Goal: Transaction & Acquisition: Purchase product/service

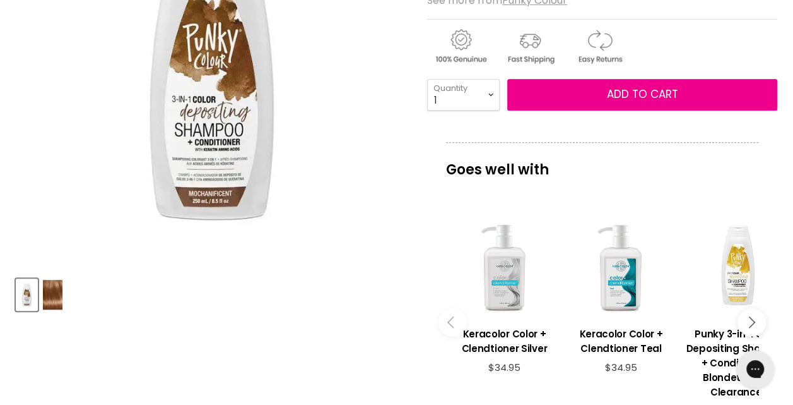
scroll to position [379, 0]
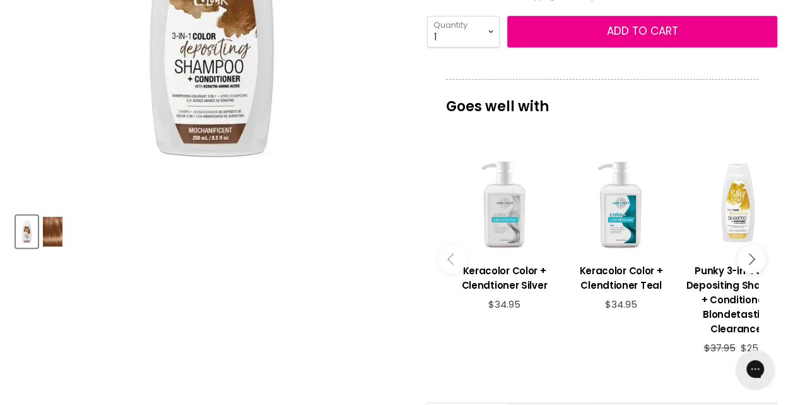
click at [752, 259] on icon "Main content" at bounding box center [748, 258] width 11 height 11
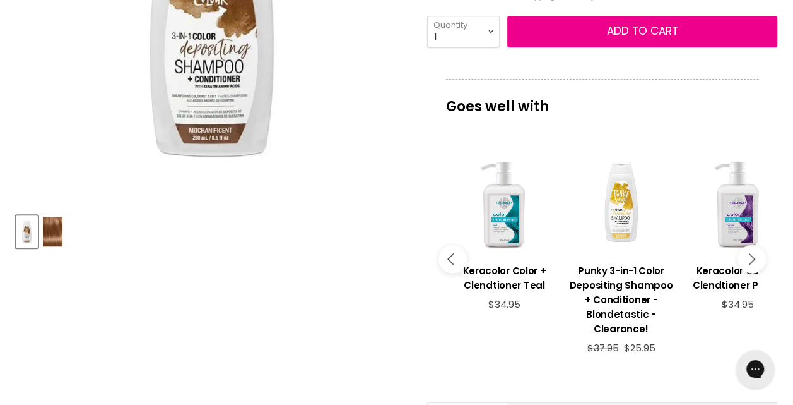
click at [752, 259] on icon "Main content" at bounding box center [748, 258] width 11 height 11
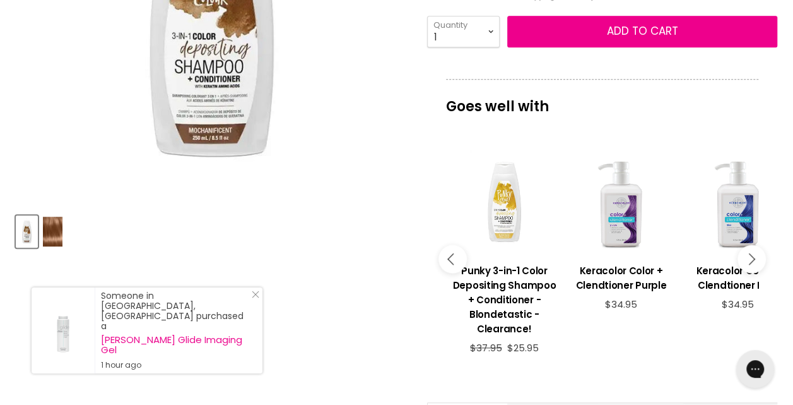
click at [447, 262] on button "Main content" at bounding box center [453, 259] width 28 height 28
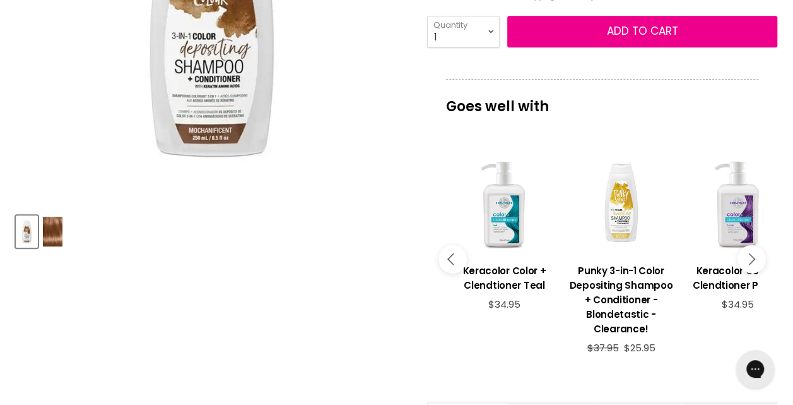
click at [452, 256] on icon "Main content" at bounding box center [452, 258] width 11 height 11
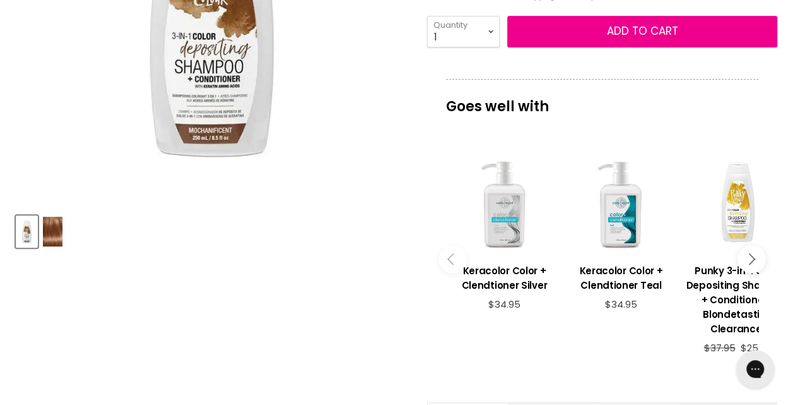
click at [449, 257] on icon "Main content" at bounding box center [452, 258] width 11 height 11
click at [745, 258] on icon "Main content" at bounding box center [748, 258] width 11 height 11
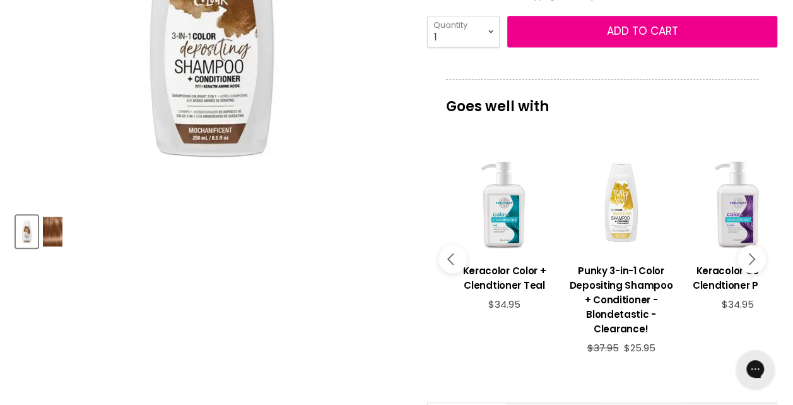
click at [745, 258] on icon "Main content" at bounding box center [748, 258] width 11 height 11
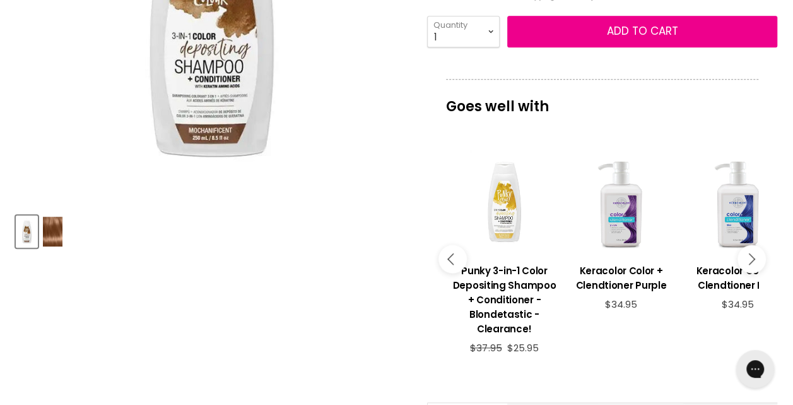
click at [746, 258] on icon "Main content" at bounding box center [748, 258] width 11 height 11
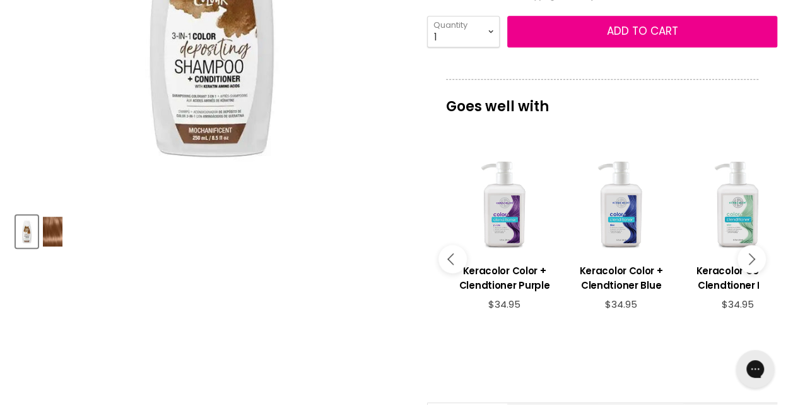
click at [746, 258] on icon "Main content" at bounding box center [748, 258] width 11 height 11
click at [750, 259] on icon "Main content" at bounding box center [748, 258] width 11 height 11
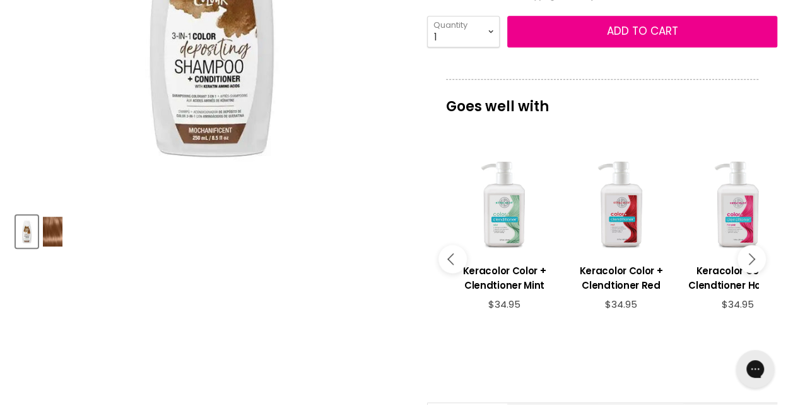
click at [750, 259] on icon "Main content" at bounding box center [748, 258] width 11 height 11
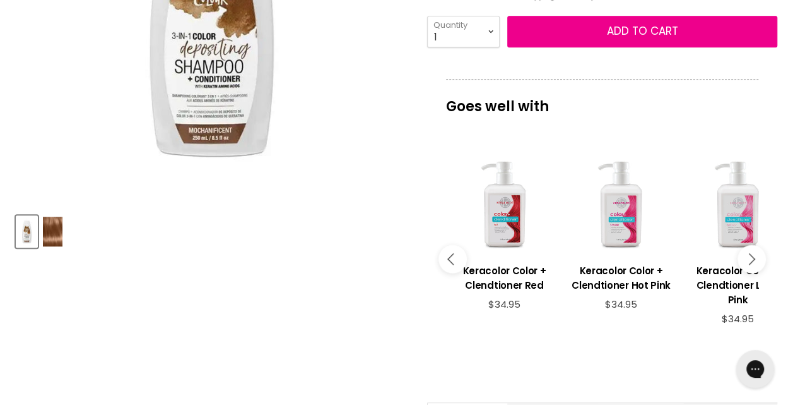
click at [756, 260] on button "Main content" at bounding box center [752, 259] width 28 height 28
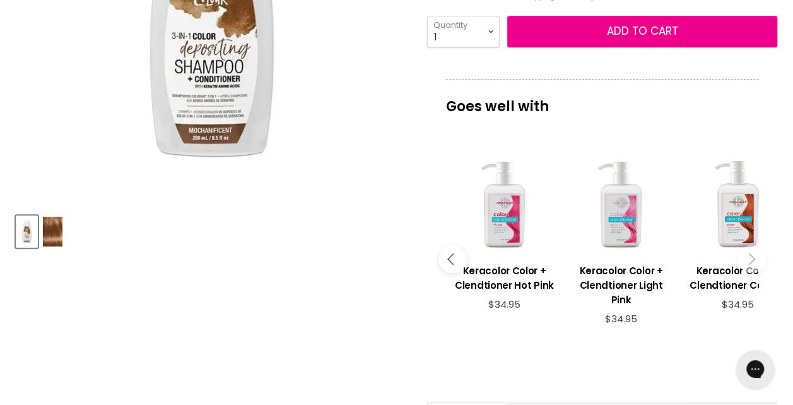
click at [756, 261] on button "Main content" at bounding box center [752, 259] width 28 height 28
click at [755, 257] on button "Main content" at bounding box center [752, 259] width 28 height 28
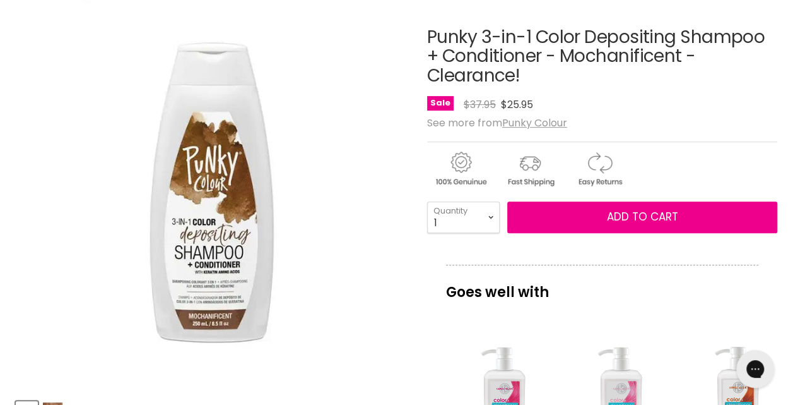
scroll to position [63, 0]
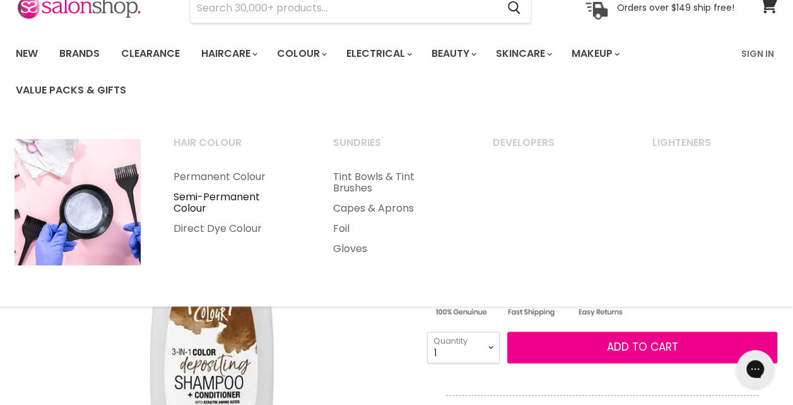
click at [221, 199] on link "Semi-Permanent Colour" at bounding box center [236, 203] width 157 height 32
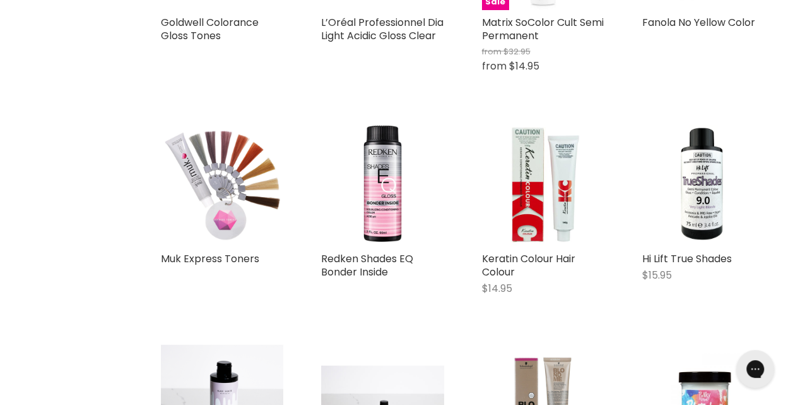
scroll to position [1199, 0]
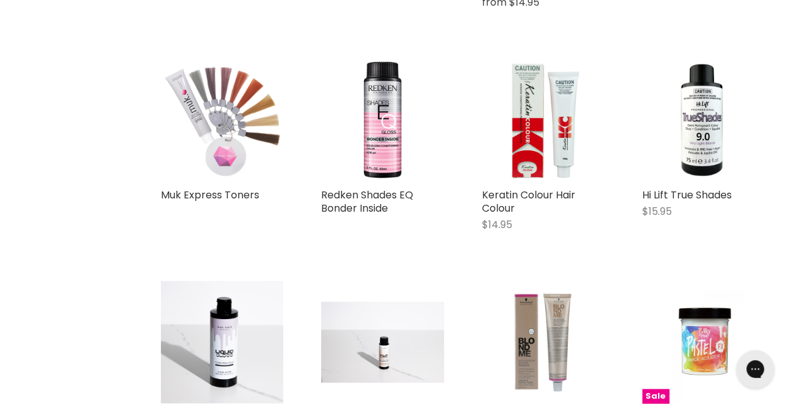
click at [268, 125] on img "Main content" at bounding box center [222, 120] width 122 height 122
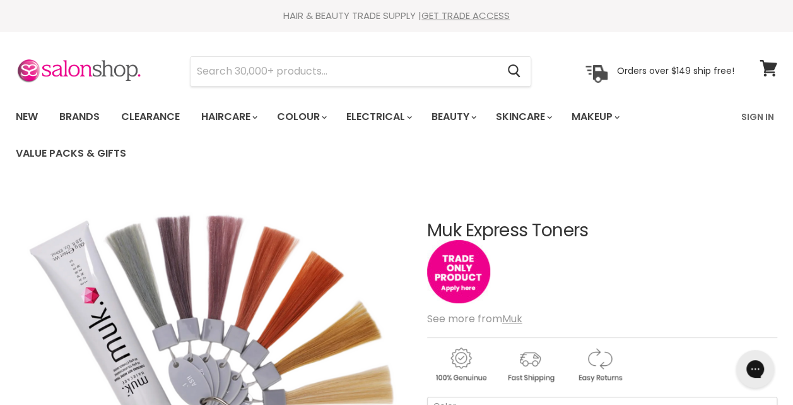
scroll to position [126, 0]
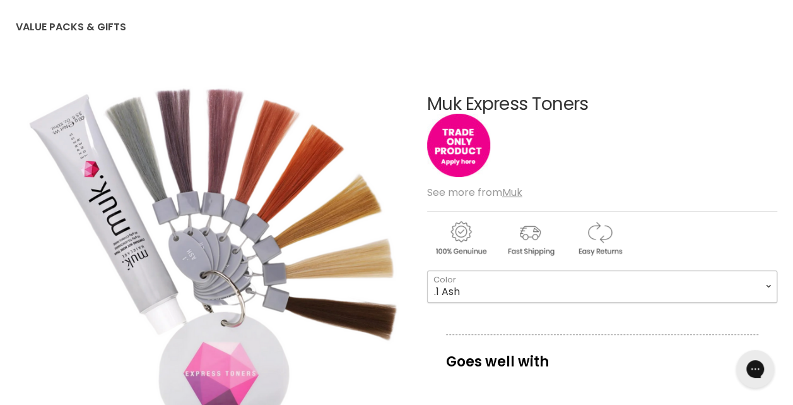
click at [769, 286] on select ".1 Ash .12 Smokey Silver .2 Lilac .57 Rose .42 Coral .37 Soft Gold .72 Pearl .0…" at bounding box center [602, 286] width 350 height 32
click at [427, 270] on select ".1 Ash .12 Smokey Silver .2 Lilac .57 Rose .42 Coral .37 Soft Gold .72 Pearl .0…" at bounding box center [602, 286] width 350 height 32
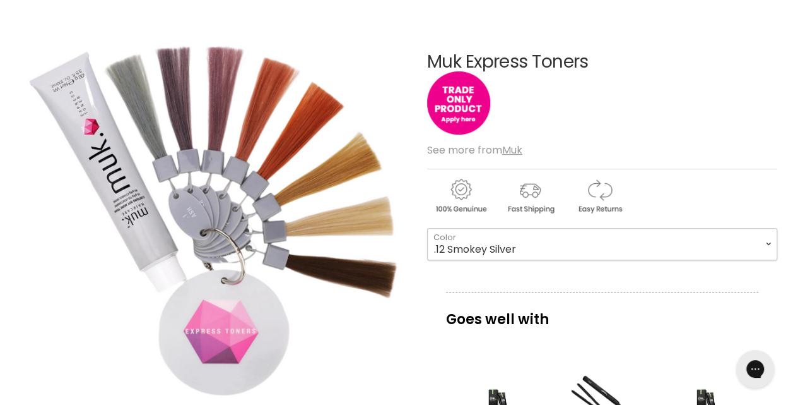
scroll to position [189, 0]
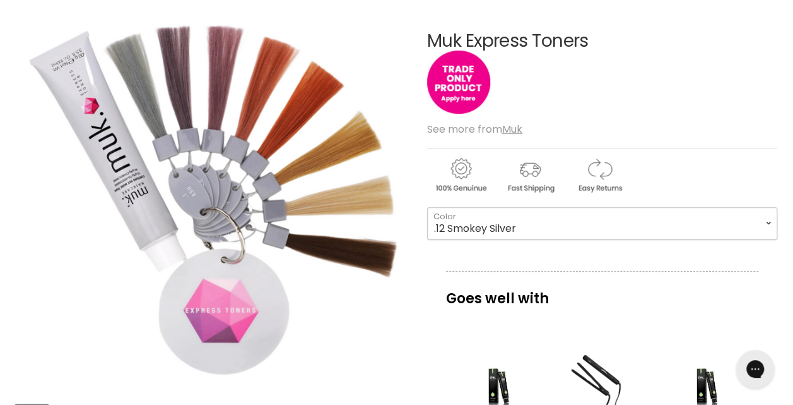
click at [767, 225] on select ".1 Ash .12 Smokey Silver .2 Lilac .57 Rose .42 Coral .37 Soft Gold .72 Pearl .0…" at bounding box center [602, 223] width 350 height 32
click at [427, 207] on select ".1 Ash .12 Smokey Silver .2 Lilac .57 Rose .42 Coral .37 Soft Gold .72 Pearl .0…" at bounding box center [602, 223] width 350 height 32
select select ".2 Lilac"
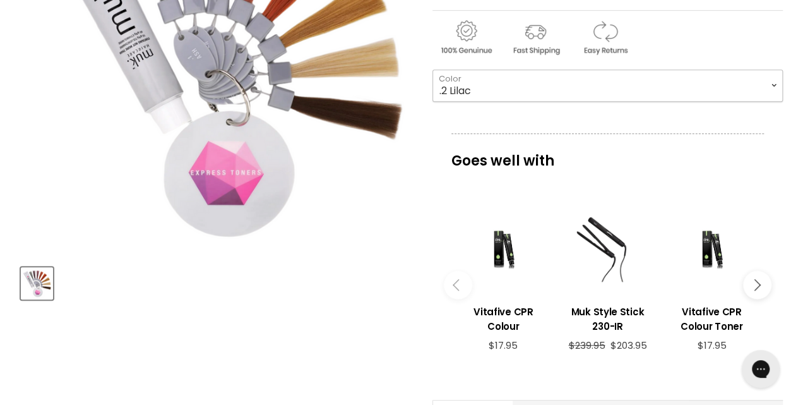
scroll to position [189, 0]
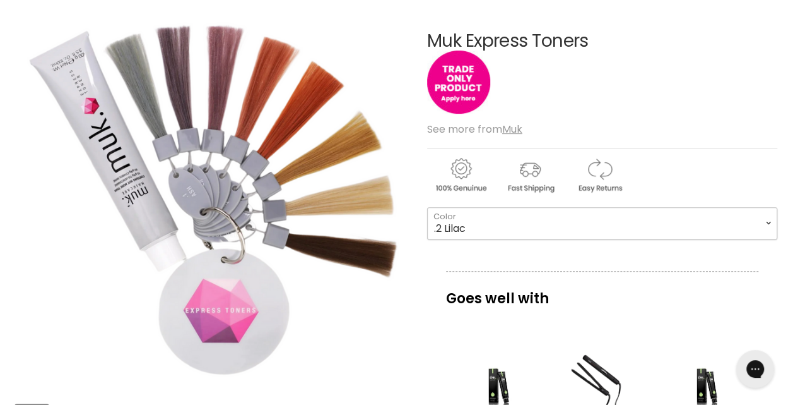
click at [773, 222] on select ".1 Ash .12 Smokey Silver .2 Lilac .57 Rose .42 Coral .37 Soft Gold .72 Pearl .0…" at bounding box center [602, 223] width 350 height 32
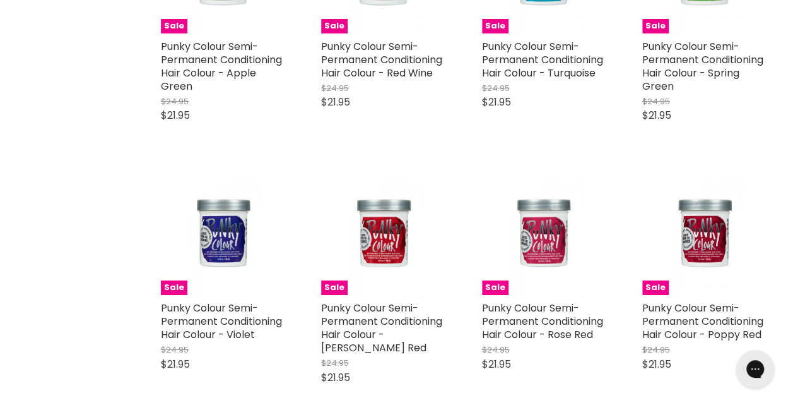
scroll to position [2408, 0]
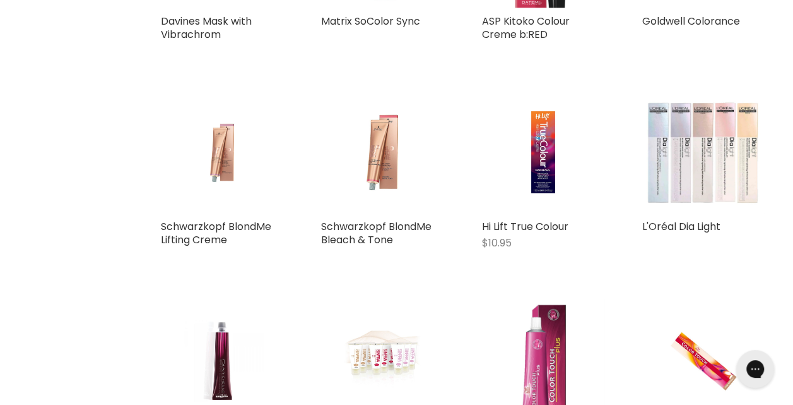
scroll to position [4869, 0]
